Goal: Complete application form

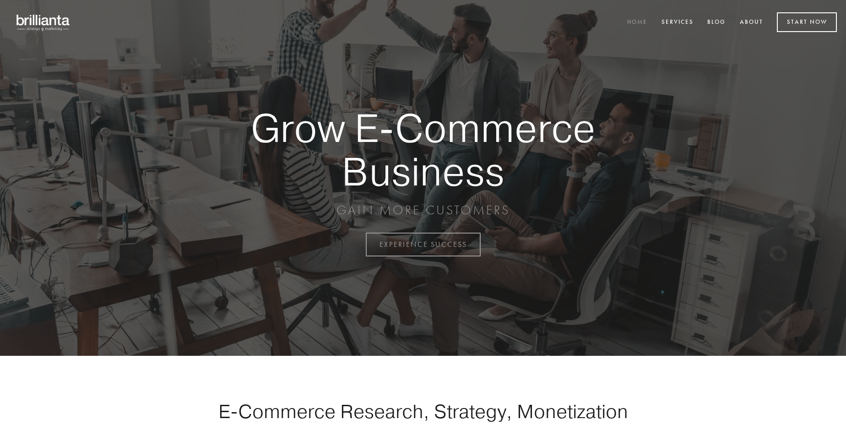
scroll to position [2399, 0]
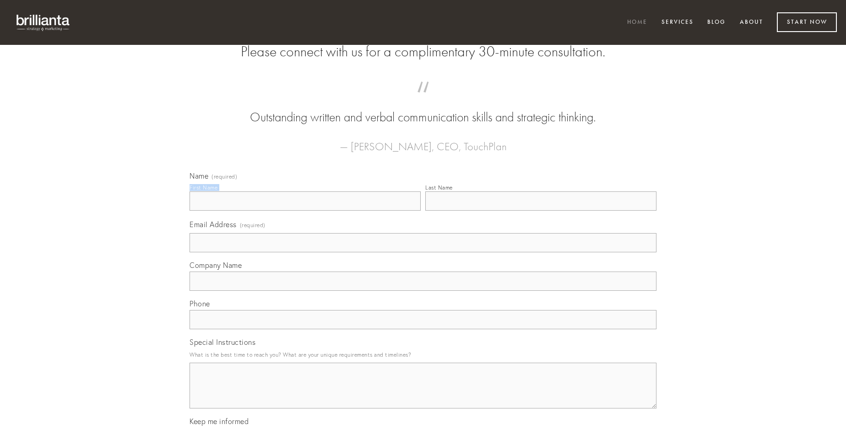
type input "[PERSON_NAME]"
click at [540, 211] on input "Last Name" at bounding box center [540, 200] width 231 height 19
type input "[PERSON_NAME]"
click at [423, 252] on input "Email Address (required)" at bounding box center [422, 242] width 467 height 19
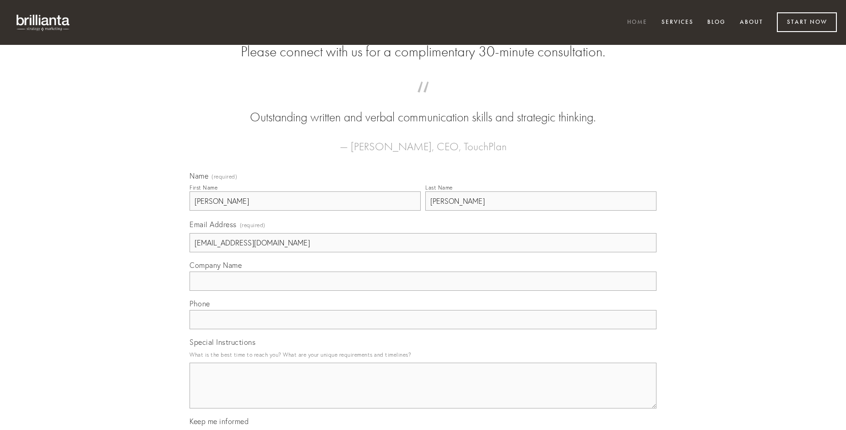
type input "[EMAIL_ADDRESS][DOMAIN_NAME]"
click at [423, 291] on input "Company Name" at bounding box center [422, 280] width 467 height 19
type input "sponte"
click at [423, 329] on input "text" at bounding box center [422, 319] width 467 height 19
click at [423, 394] on textarea "Special Instructions" at bounding box center [422, 385] width 467 height 46
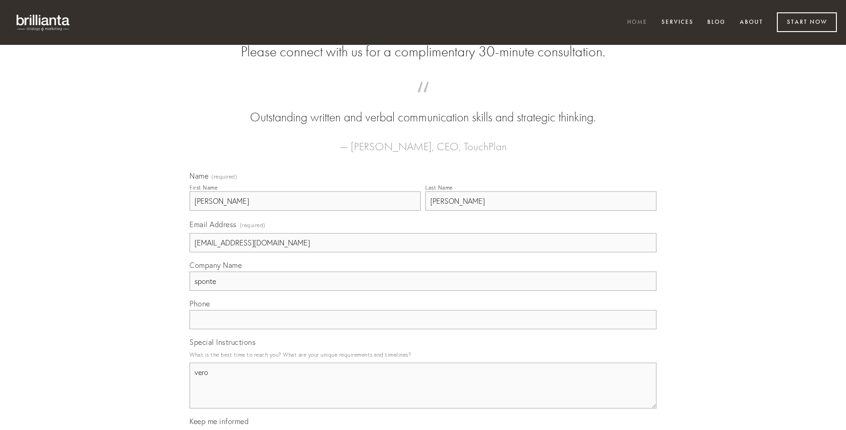
type textarea "vero"
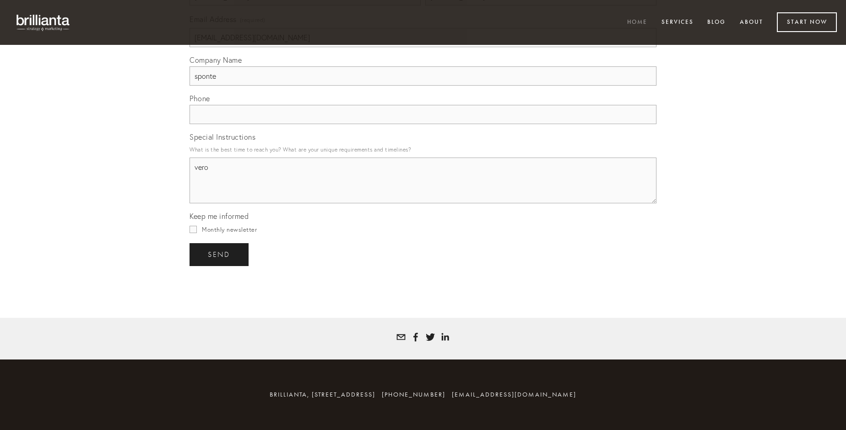
click at [220, 254] on span "send" at bounding box center [219, 254] width 22 height 8
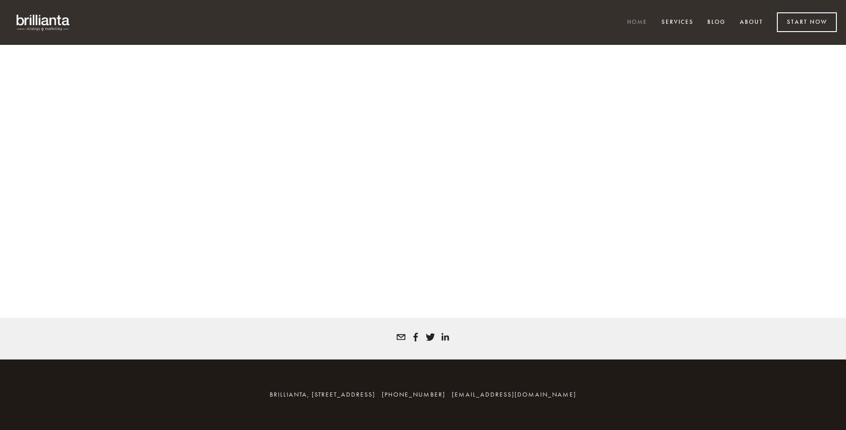
scroll to position [2387, 0]
